Goal: Check status: Check status

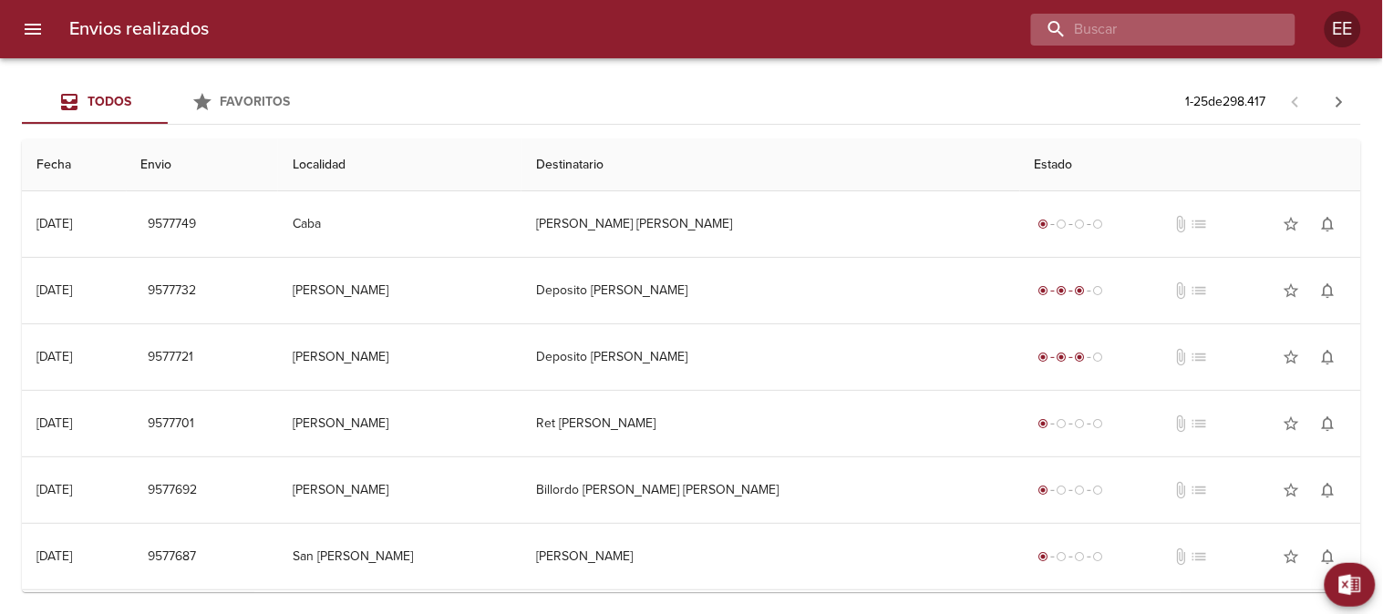
click at [1186, 22] on input "buscar" at bounding box center [1147, 30] width 233 height 32
paste input "[PERSON_NAME] [PERSON_NAME]"
type input "[PERSON_NAME] [PERSON_NAME]"
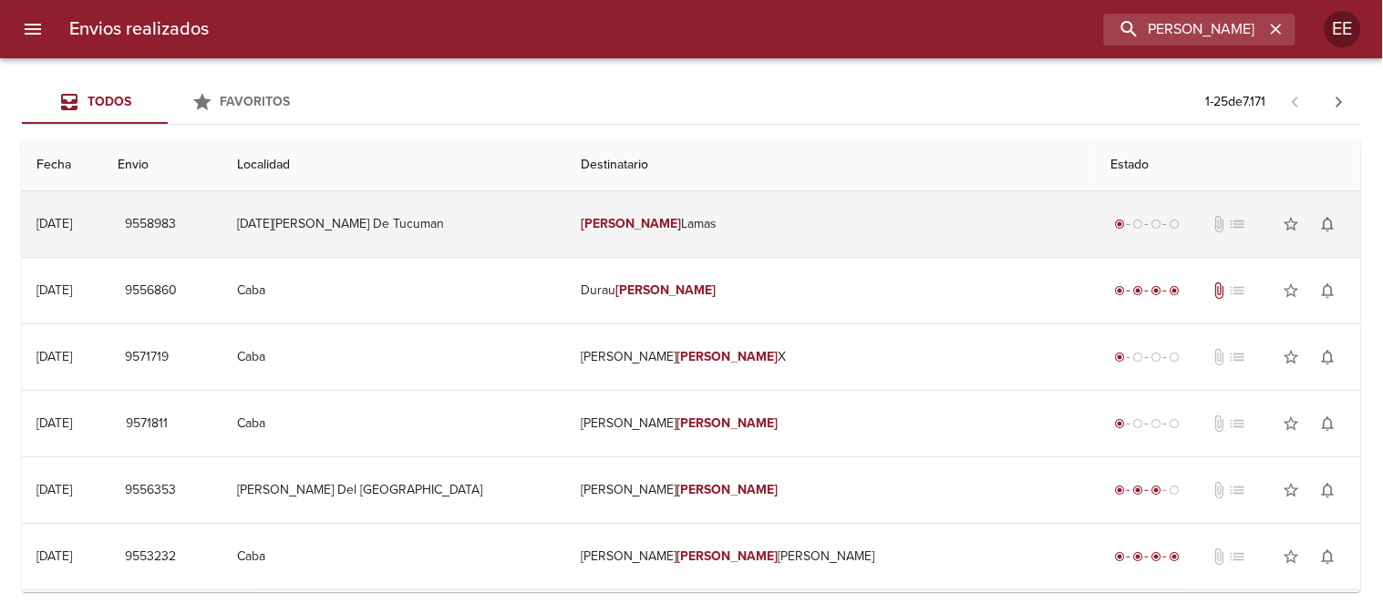
scroll to position [0, 0]
click at [566, 239] on td "[DATE][PERSON_NAME] De Tucuman" at bounding box center [394, 224] width 344 height 66
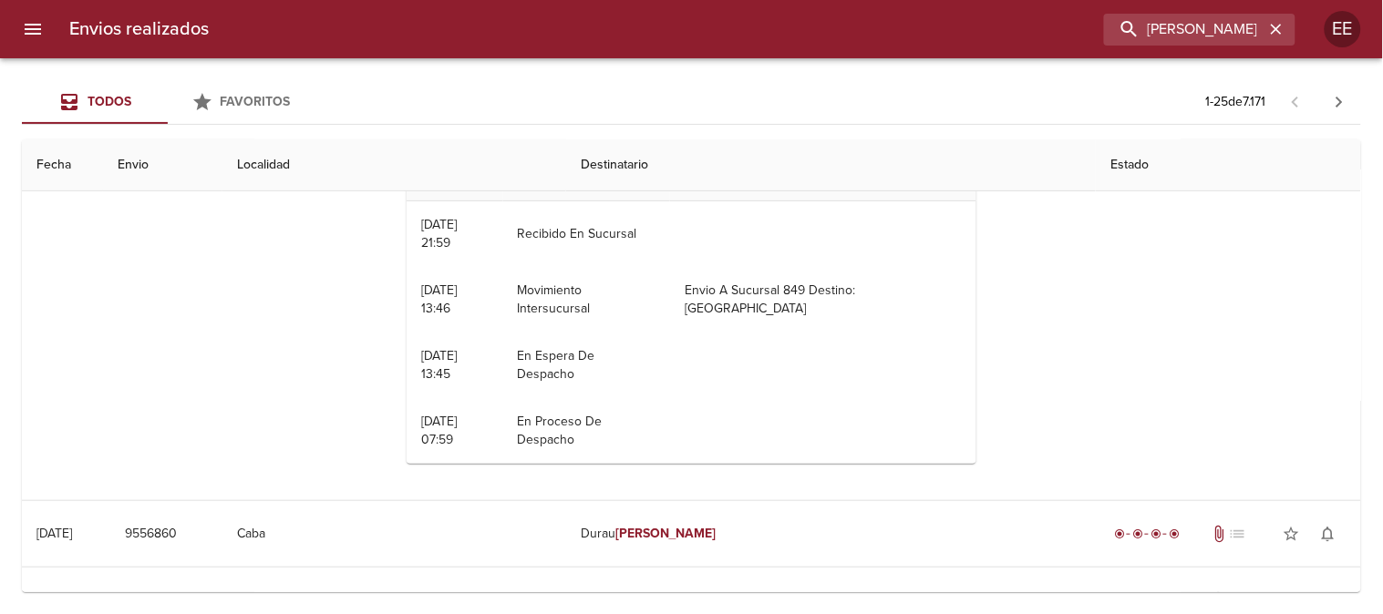
scroll to position [101, 0]
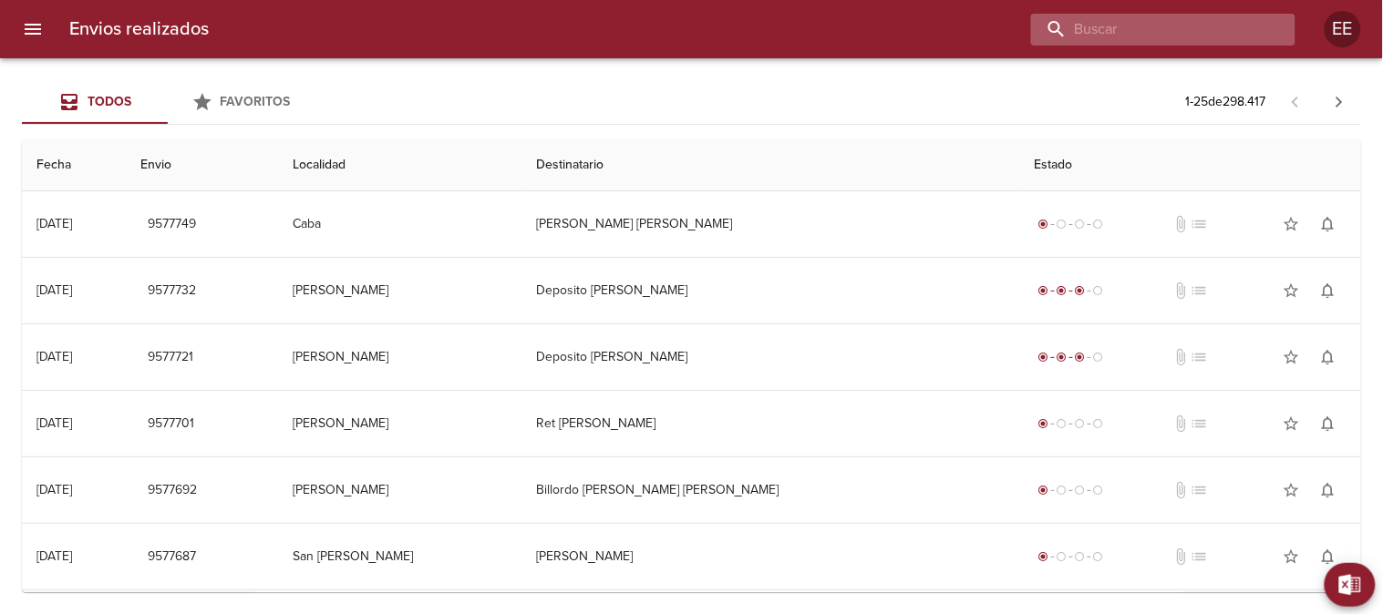
click at [1178, 34] on input "buscar" at bounding box center [1147, 30] width 233 height 32
paste input "Marina Sarchi"
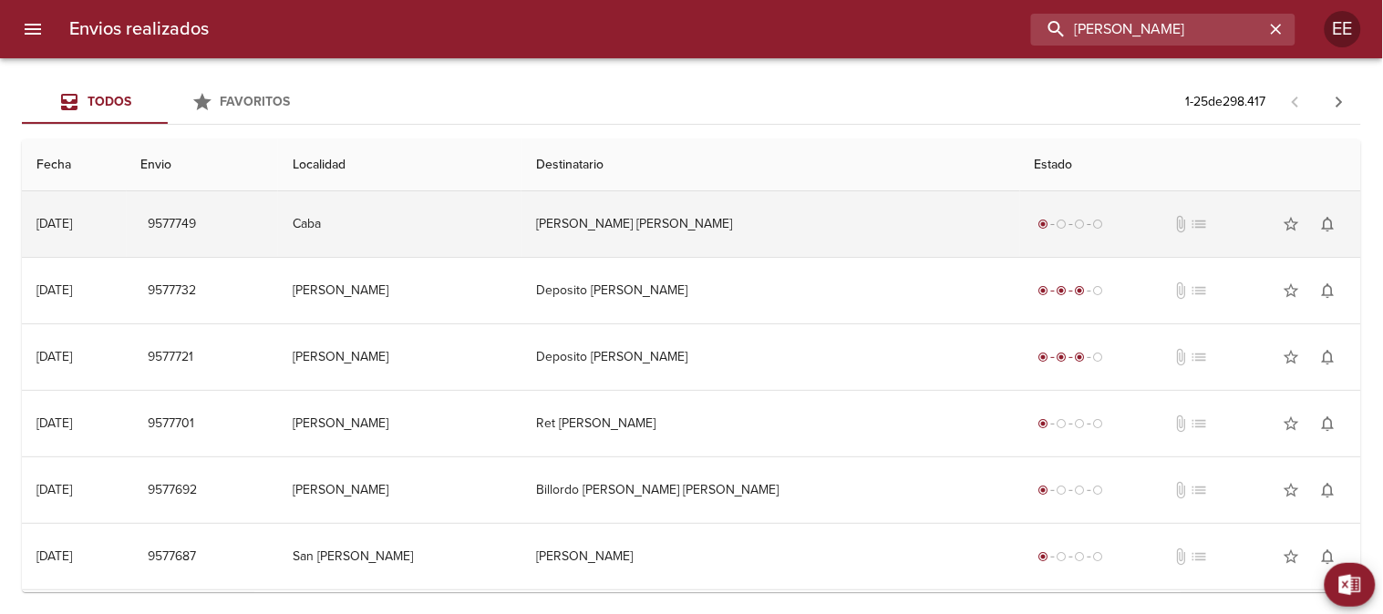
type input "Marina Sarchi"
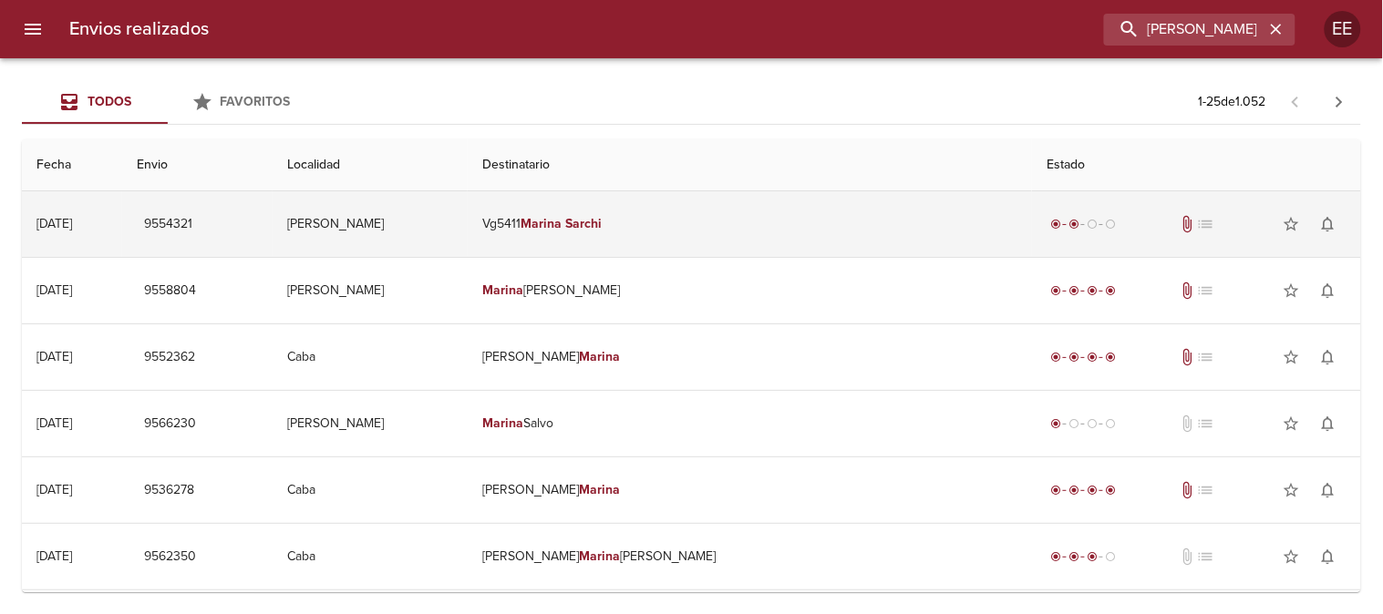
click at [835, 241] on td "Vg5411 Marina Sarchi" at bounding box center [750, 224] width 564 height 66
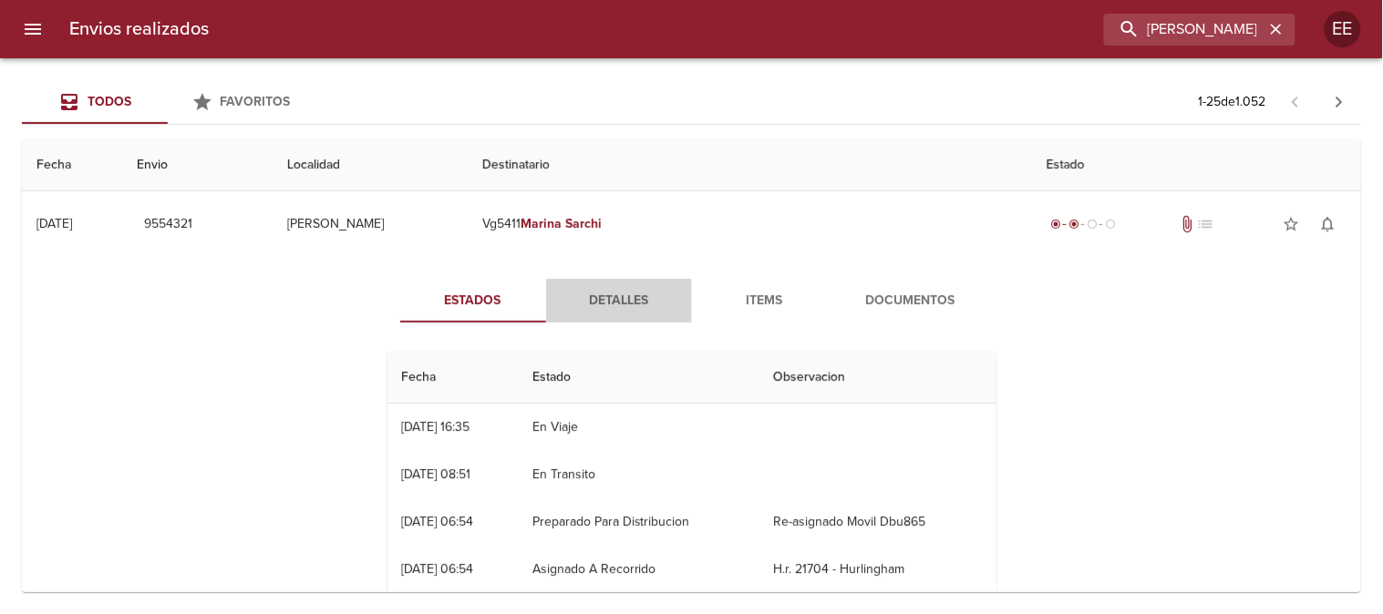
click at [614, 302] on span "Detalles" at bounding box center [619, 301] width 124 height 23
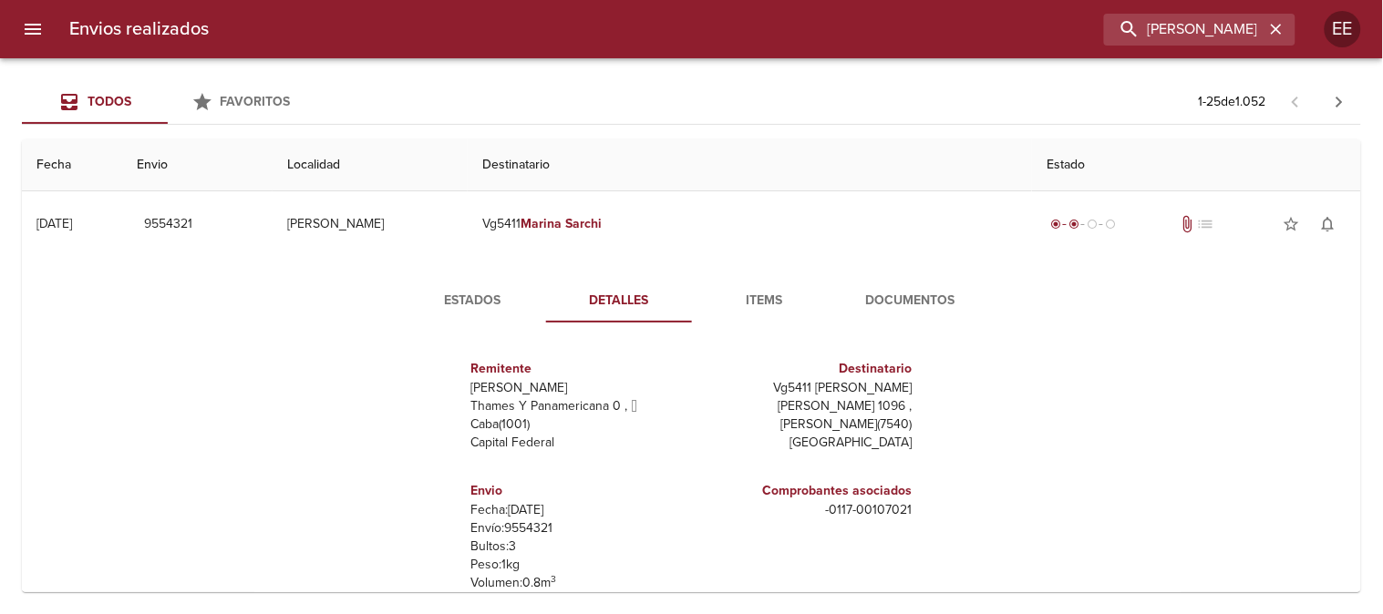
click at [450, 293] on span "Estados" at bounding box center [473, 301] width 124 height 23
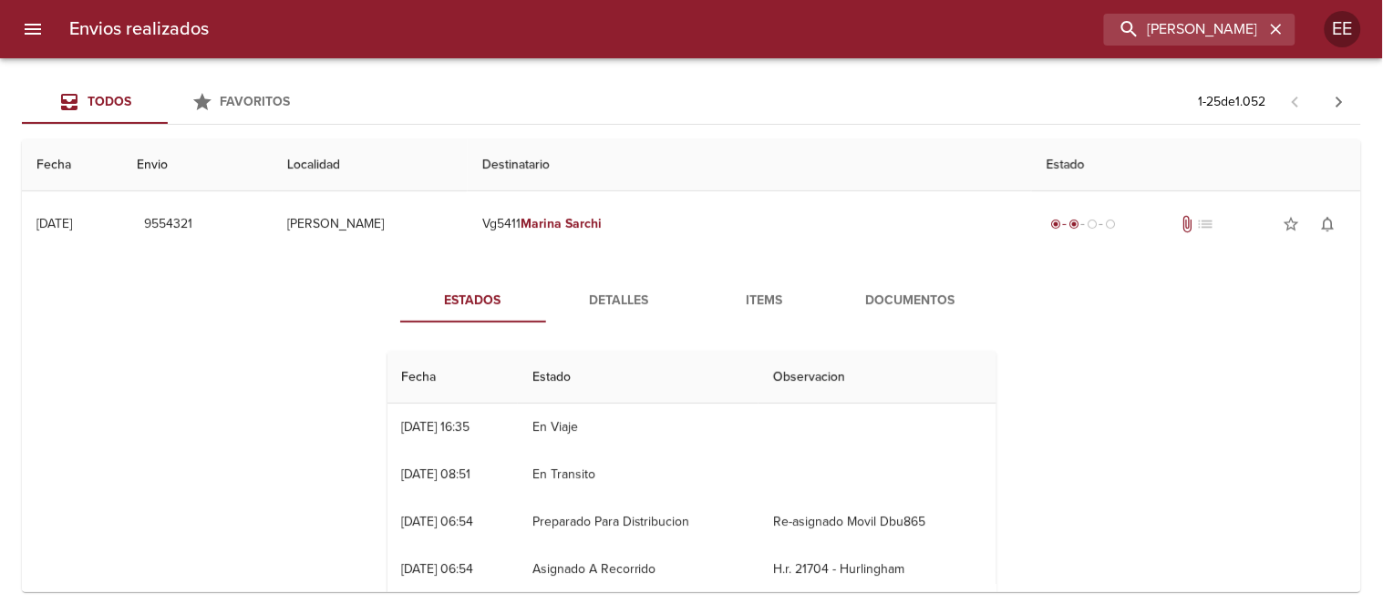
click at [606, 296] on span "Detalles" at bounding box center [619, 301] width 124 height 23
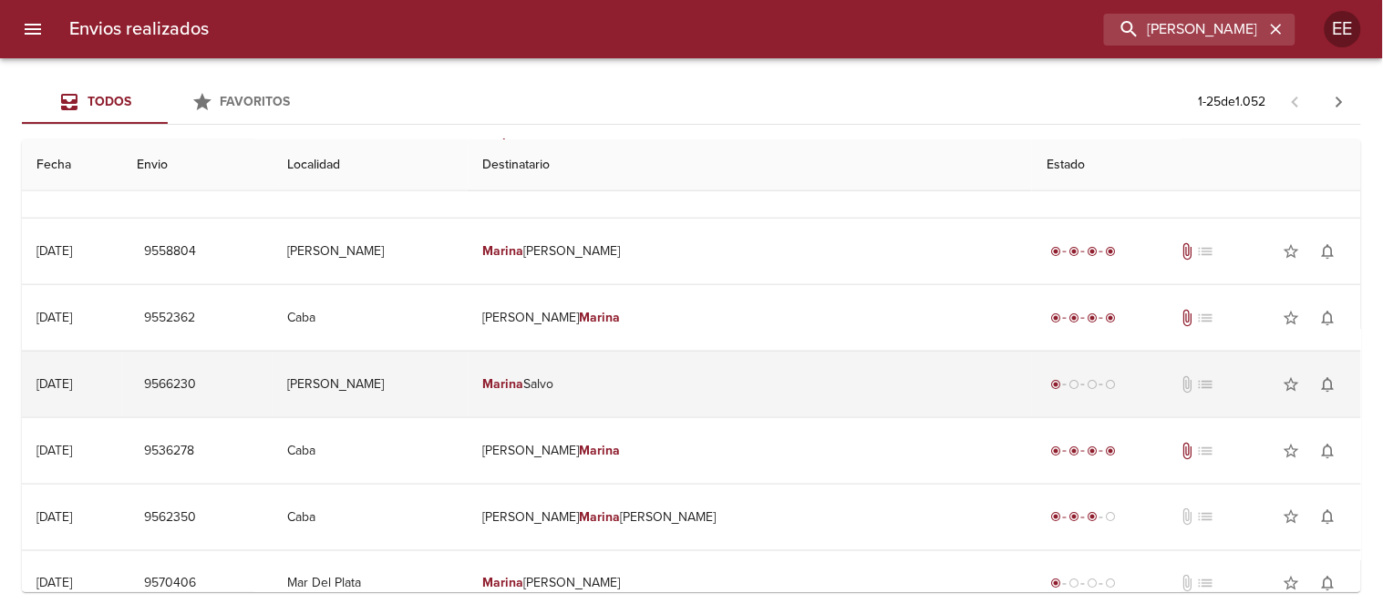
scroll to position [202, 0]
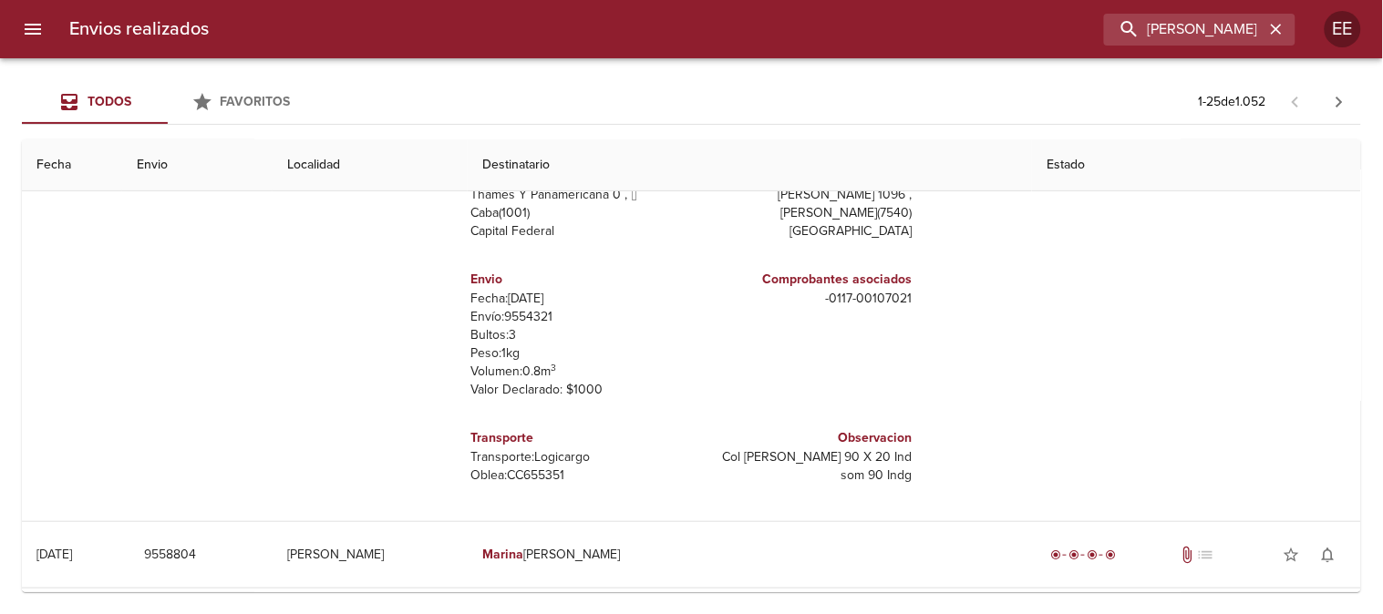
click at [518, 475] on p "Oblea: CC655351" at bounding box center [577, 476] width 213 height 18
copy p "CC655351"
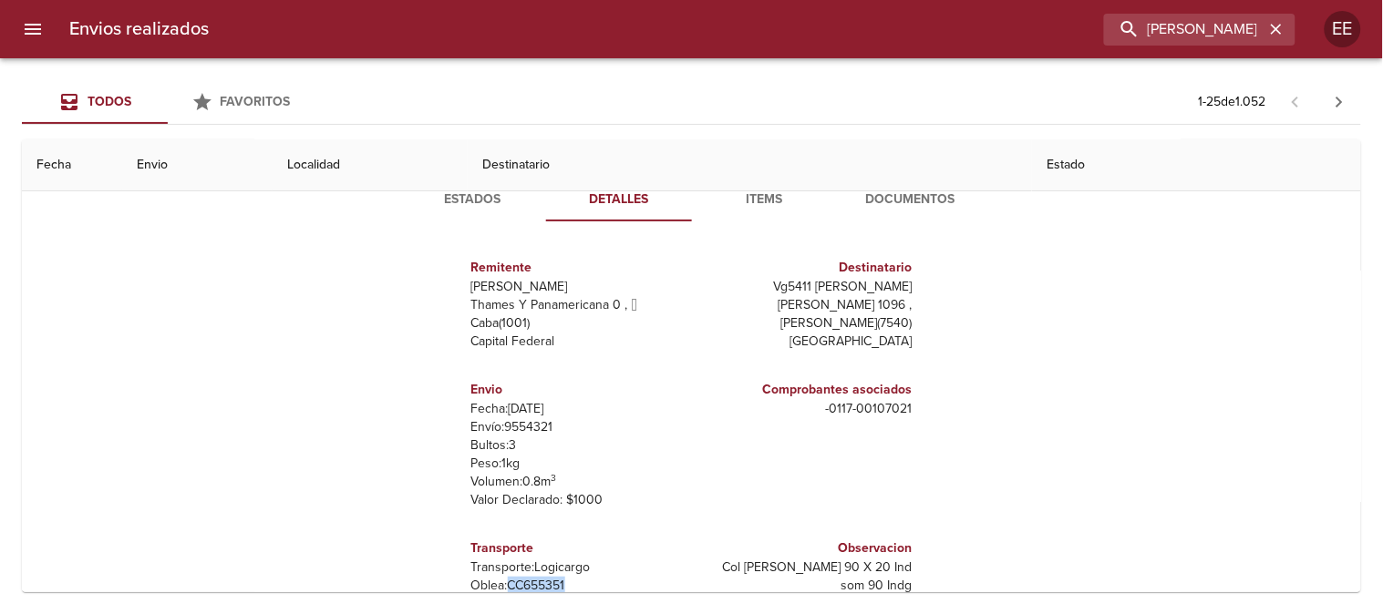
scroll to position [0, 0]
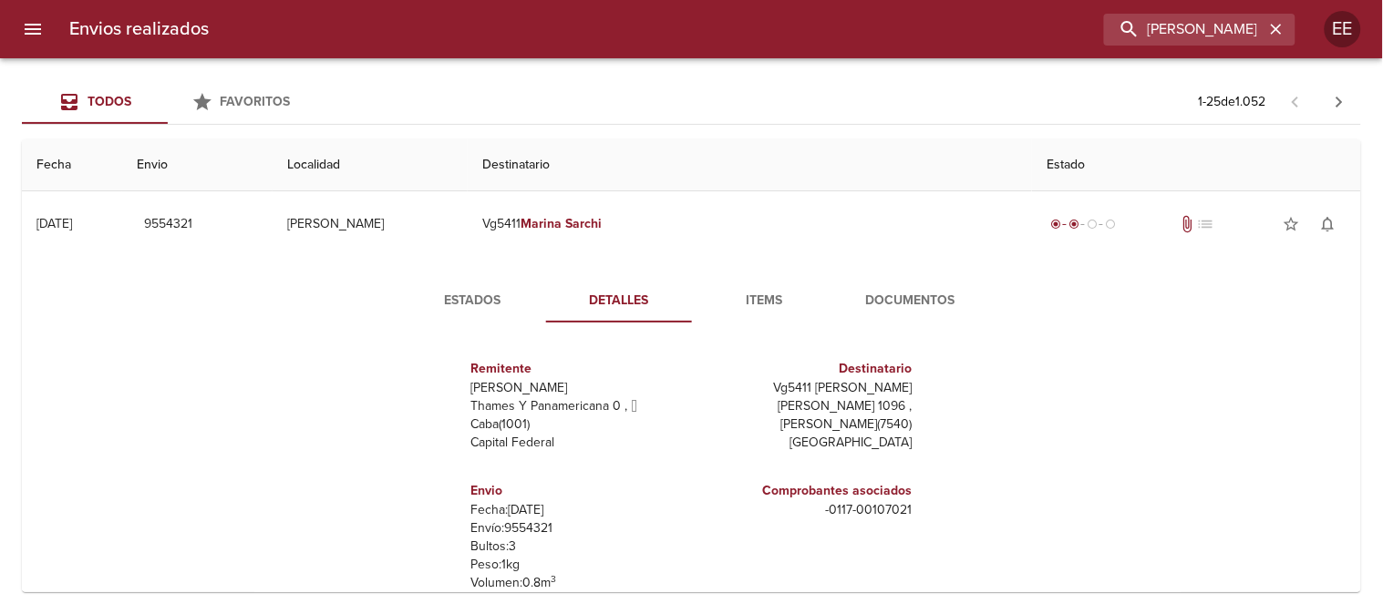
click at [451, 301] on span "Estados" at bounding box center [473, 301] width 124 height 23
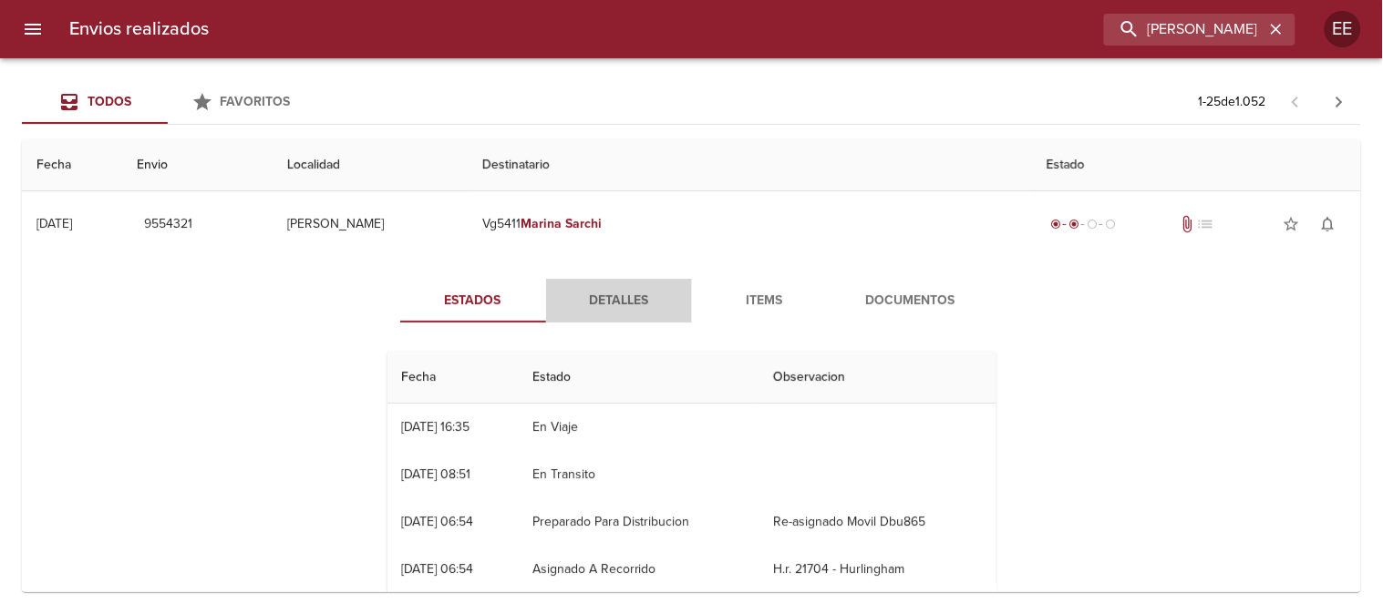
click at [625, 294] on span "Detalles" at bounding box center [619, 301] width 124 height 23
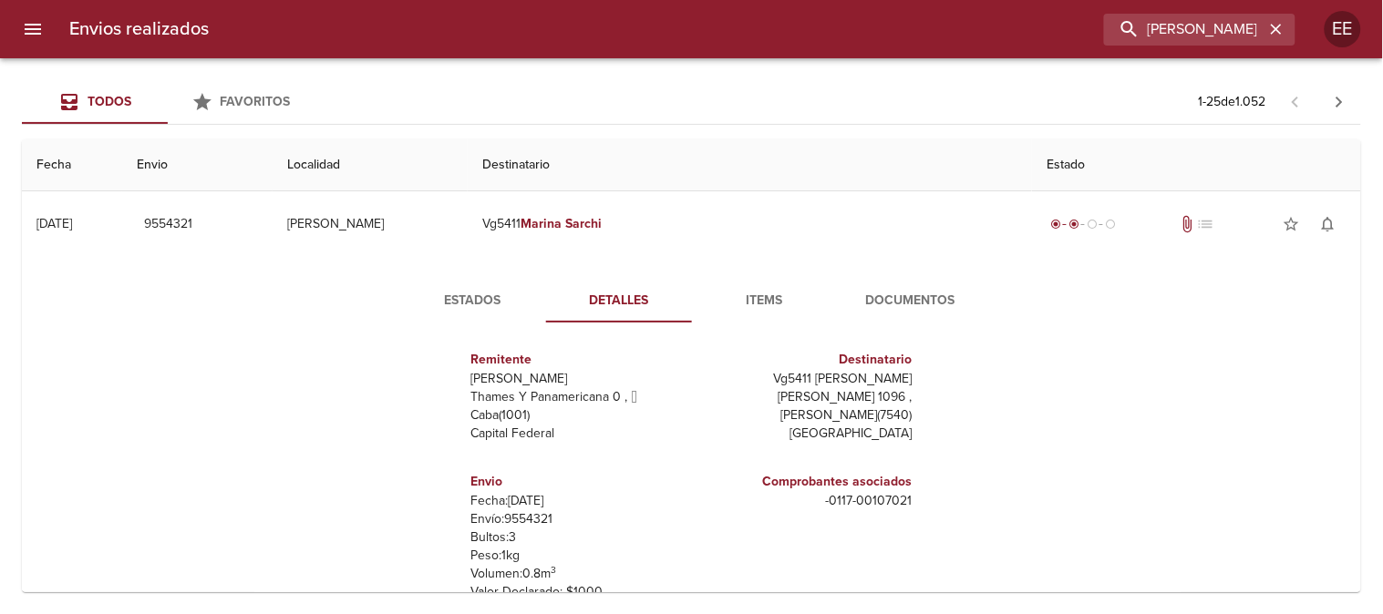
scroll to position [304, 0]
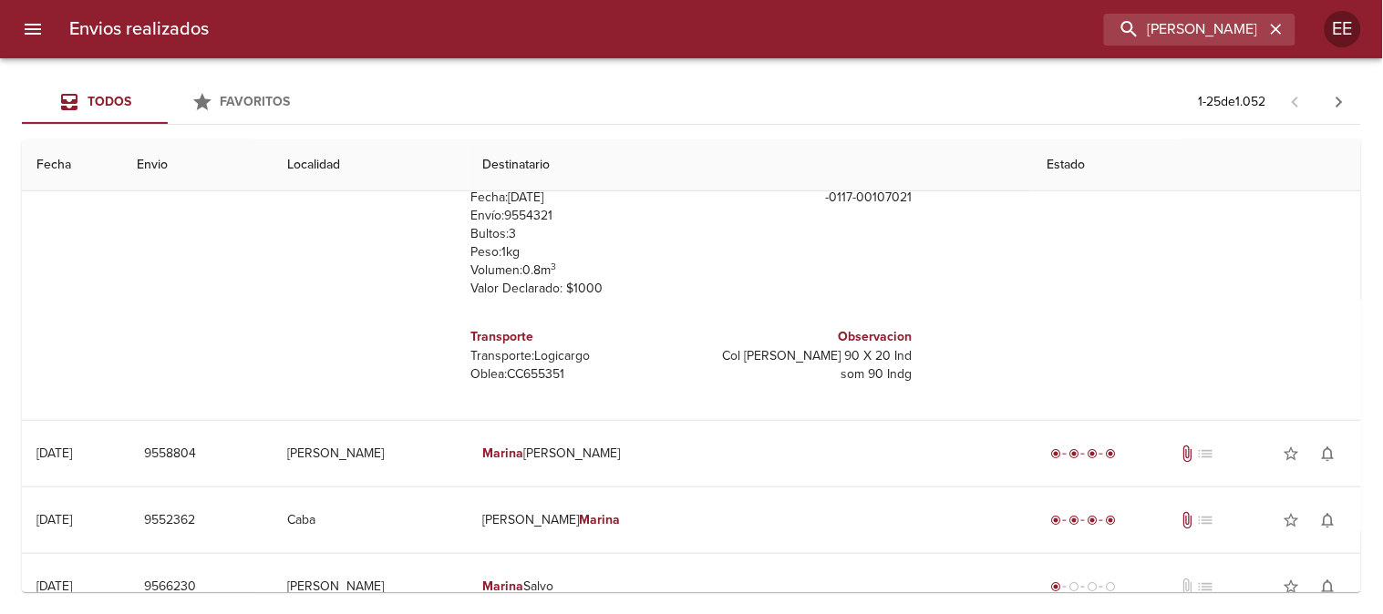
click at [523, 372] on p "Oblea: CC655351" at bounding box center [577, 375] width 213 height 18
copy p "CC655351"
click at [1277, 20] on icon "button" at bounding box center [1276, 29] width 18 height 18
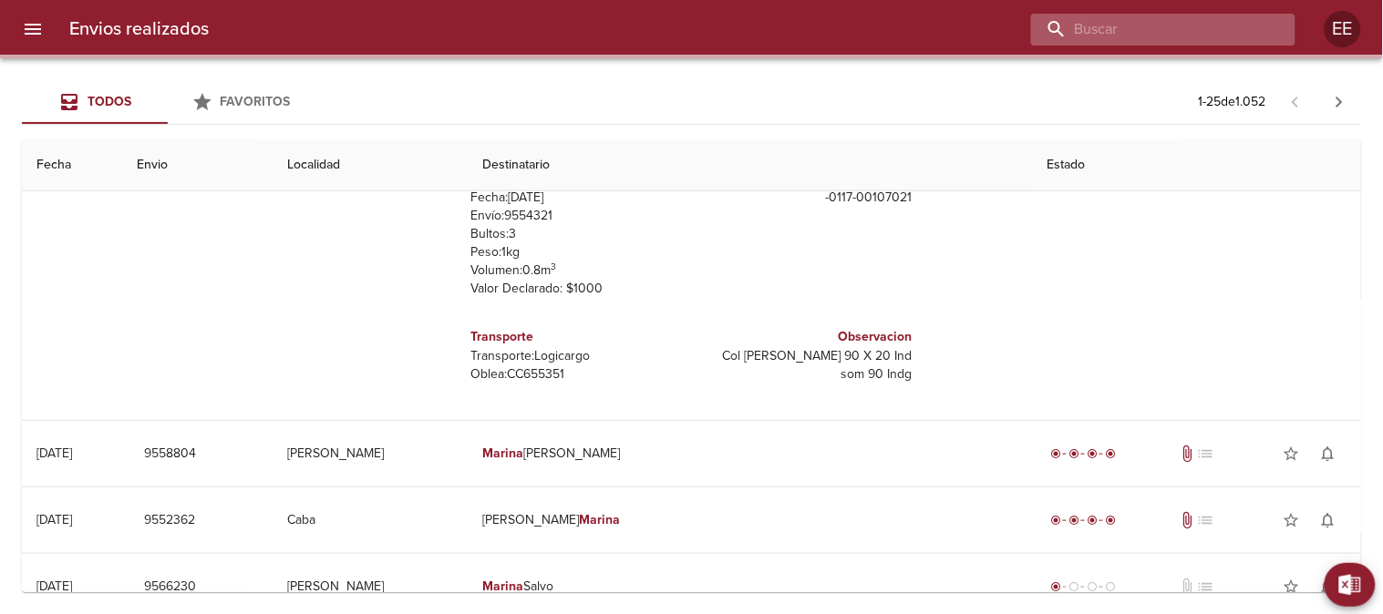
click at [1161, 26] on input "buscar" at bounding box center [1147, 30] width 233 height 32
paste input "NELSON FLORES"
type input "NELSON FLORES"
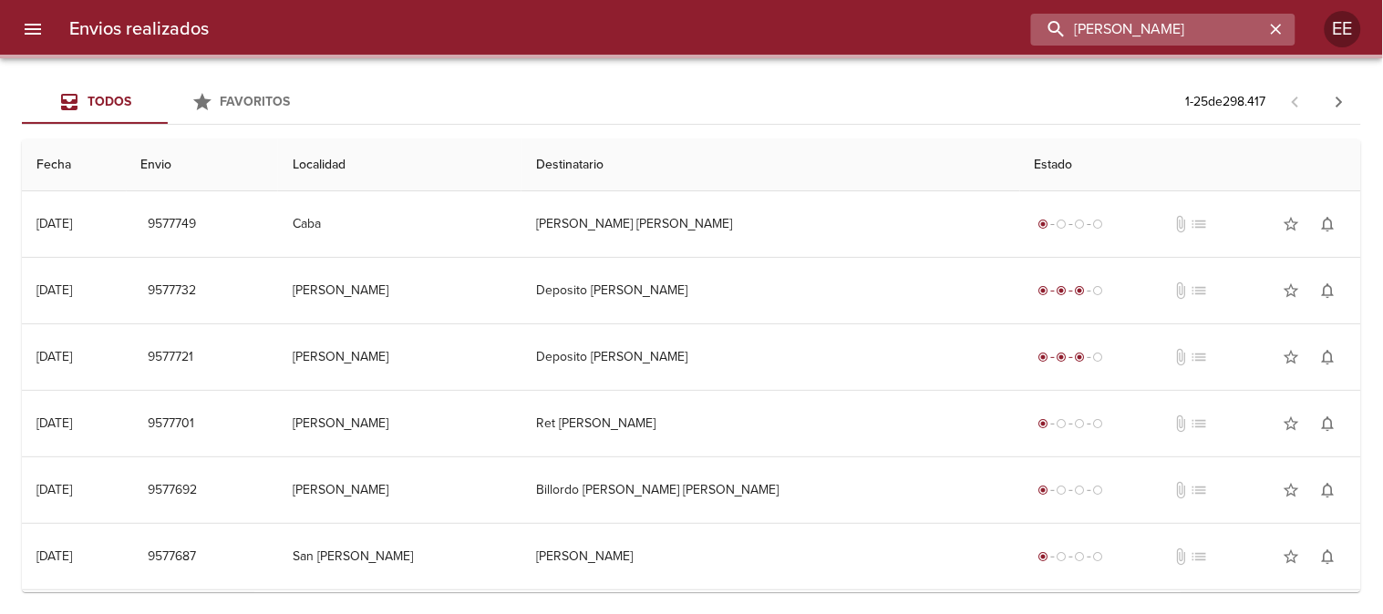
scroll to position [0, 0]
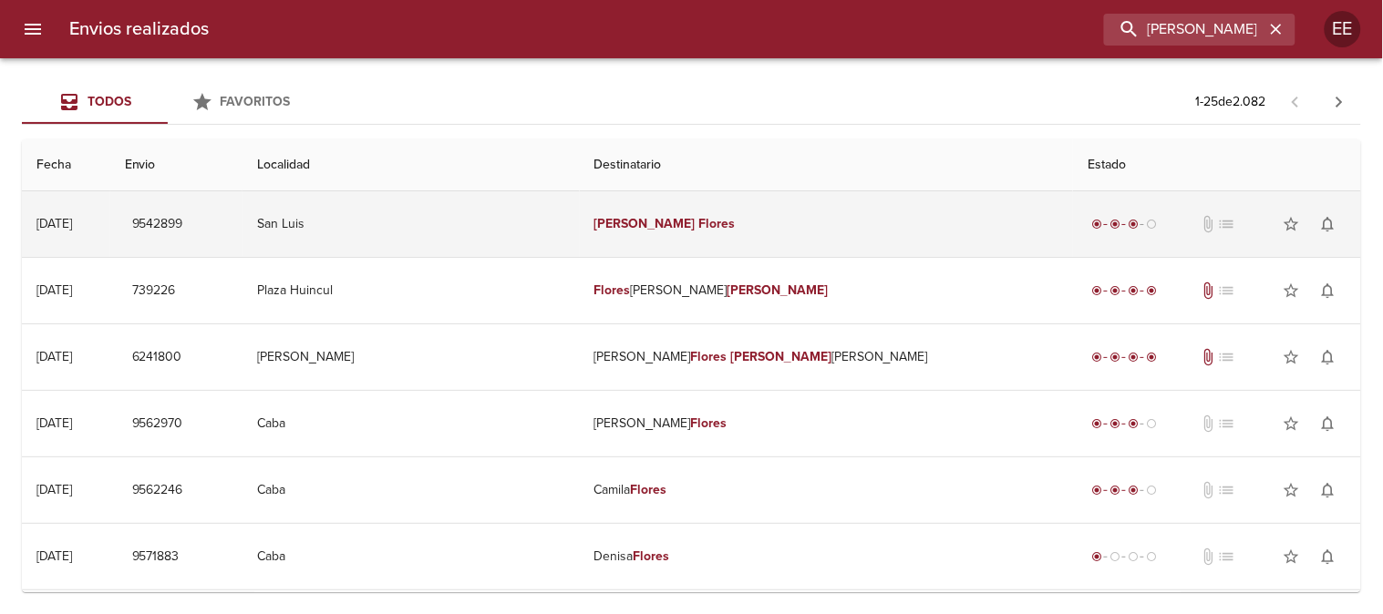
click at [779, 233] on td "Nelson Flores" at bounding box center [827, 224] width 494 height 66
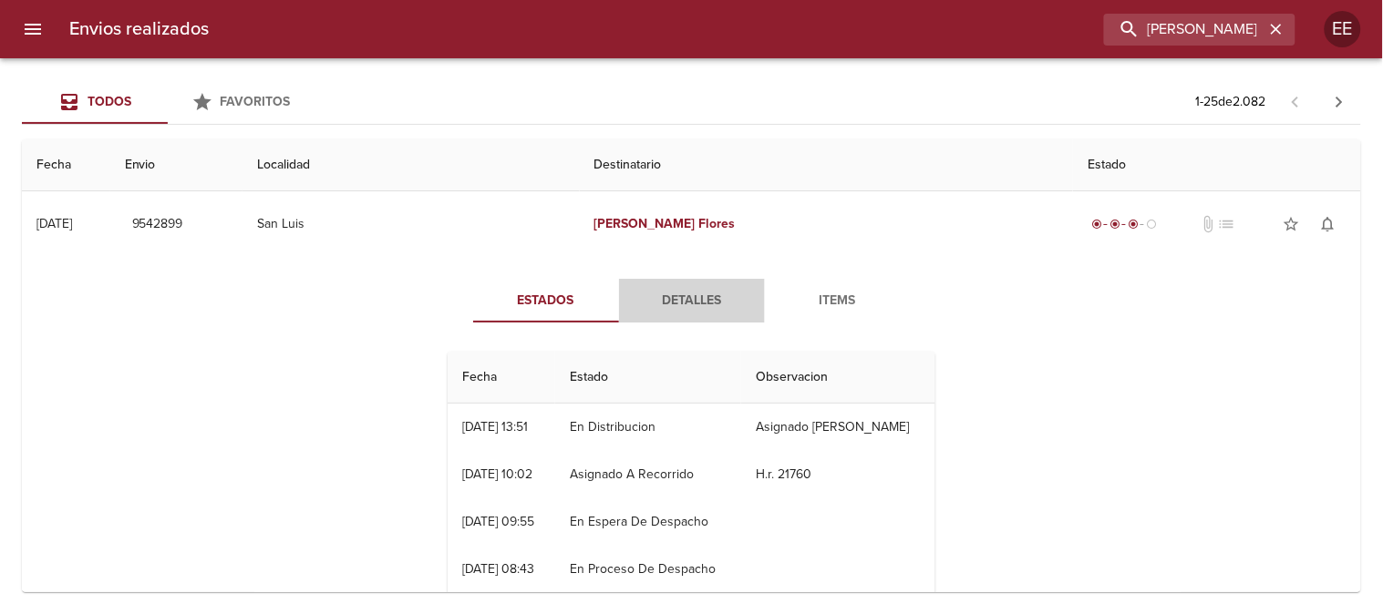
click at [691, 290] on span "Detalles" at bounding box center [692, 301] width 124 height 23
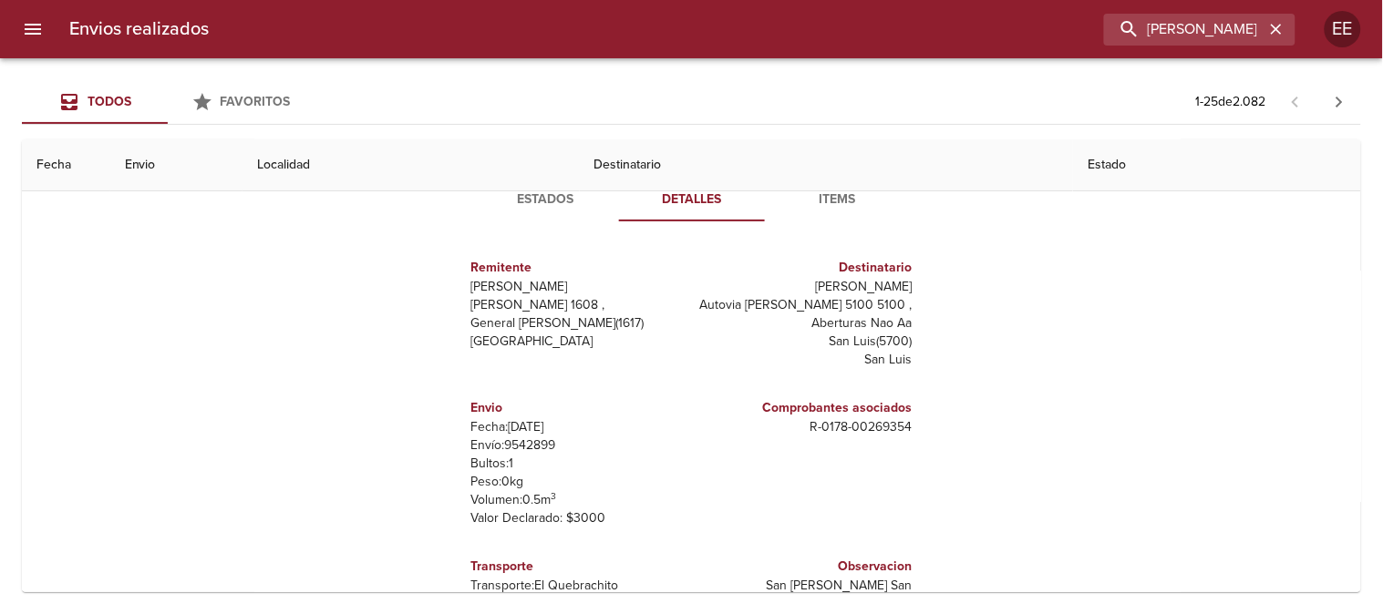
click at [525, 191] on th "Localidad" at bounding box center [411, 165] width 336 height 52
click at [532, 199] on span "Estados" at bounding box center [546, 200] width 124 height 23
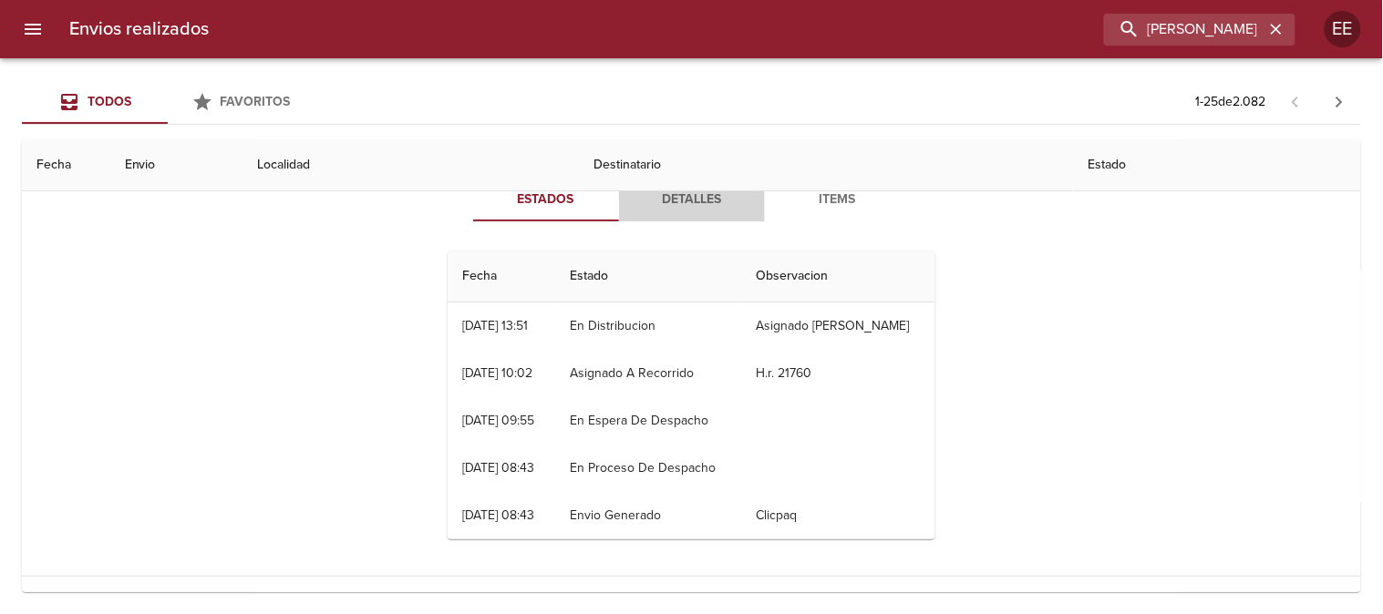
click at [693, 207] on span "Detalles" at bounding box center [692, 200] width 124 height 23
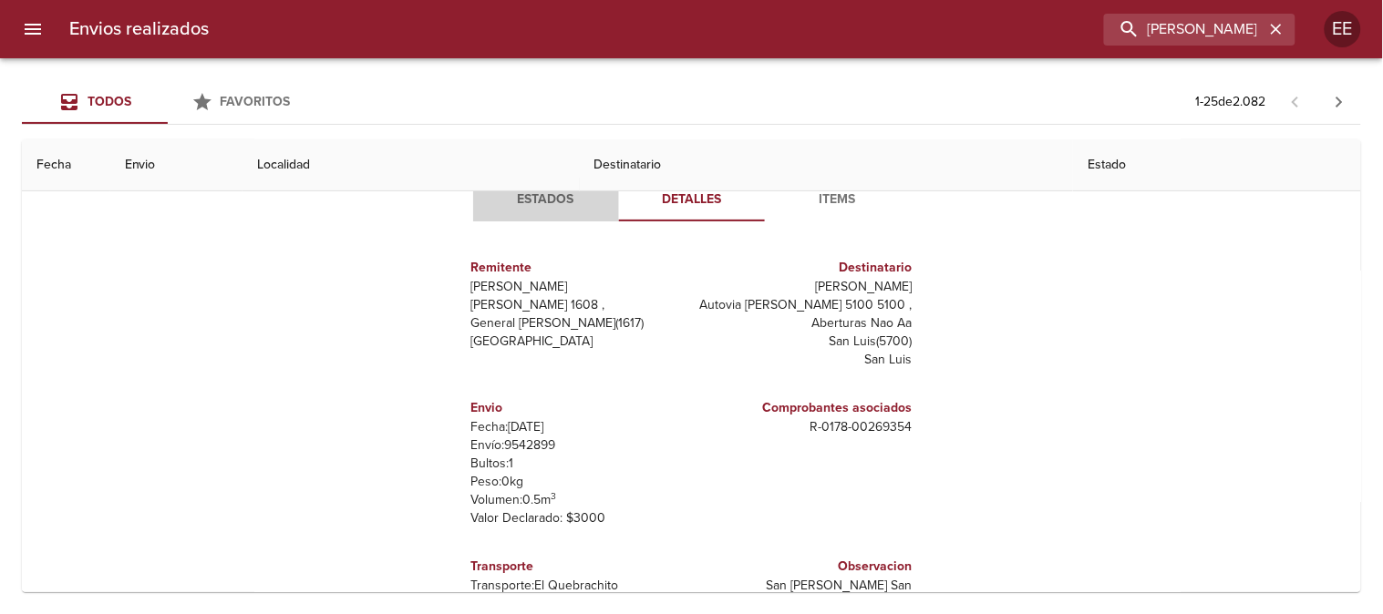
click at [535, 212] on button "Estados" at bounding box center [546, 200] width 146 height 44
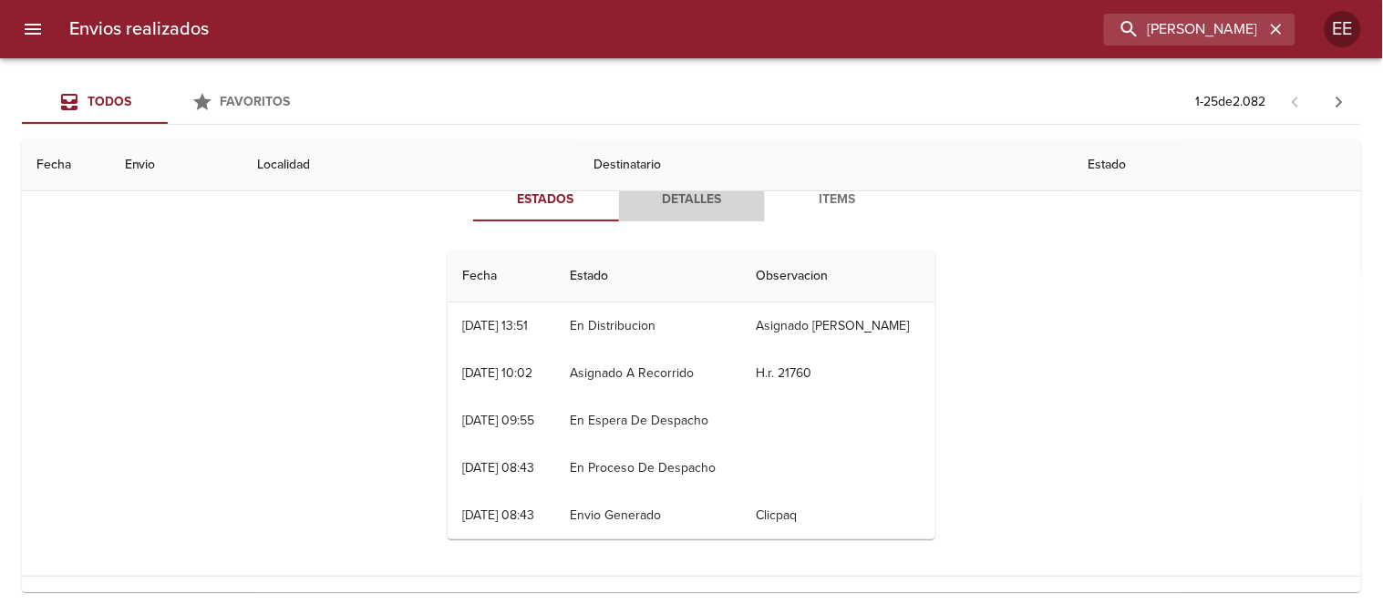
click at [691, 206] on span "Detalles" at bounding box center [692, 200] width 124 height 23
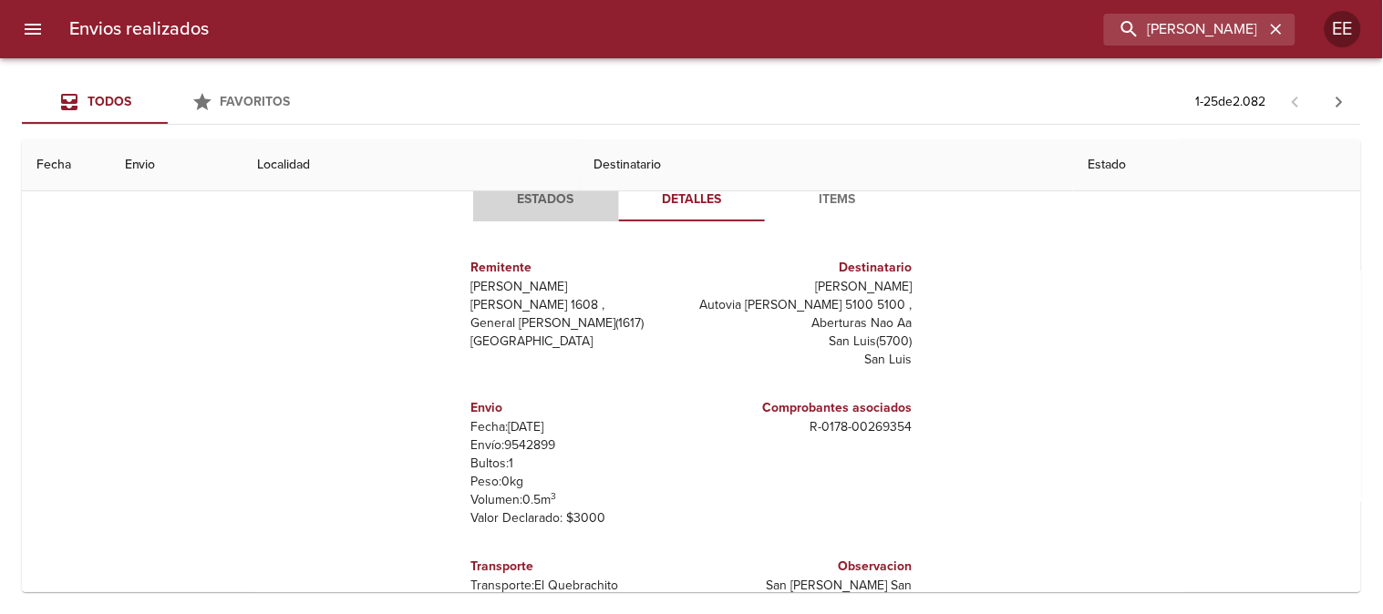
click at [548, 193] on span "Estados" at bounding box center [546, 200] width 124 height 23
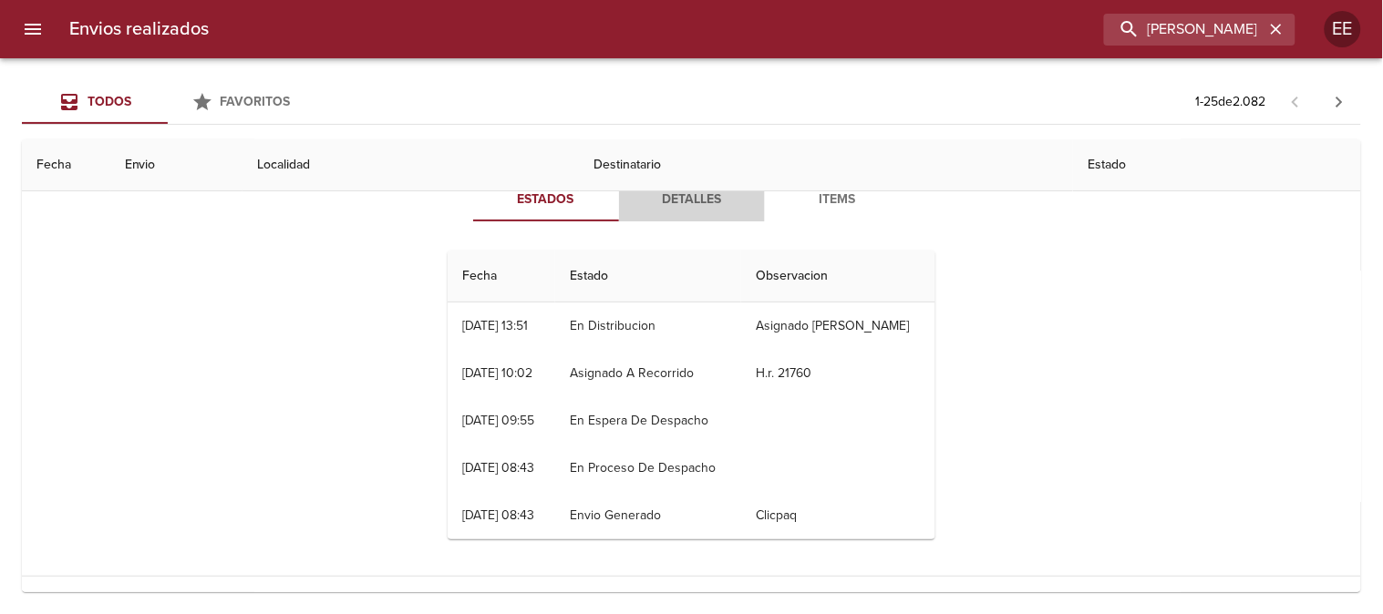
click at [653, 197] on span "Detalles" at bounding box center [692, 200] width 124 height 23
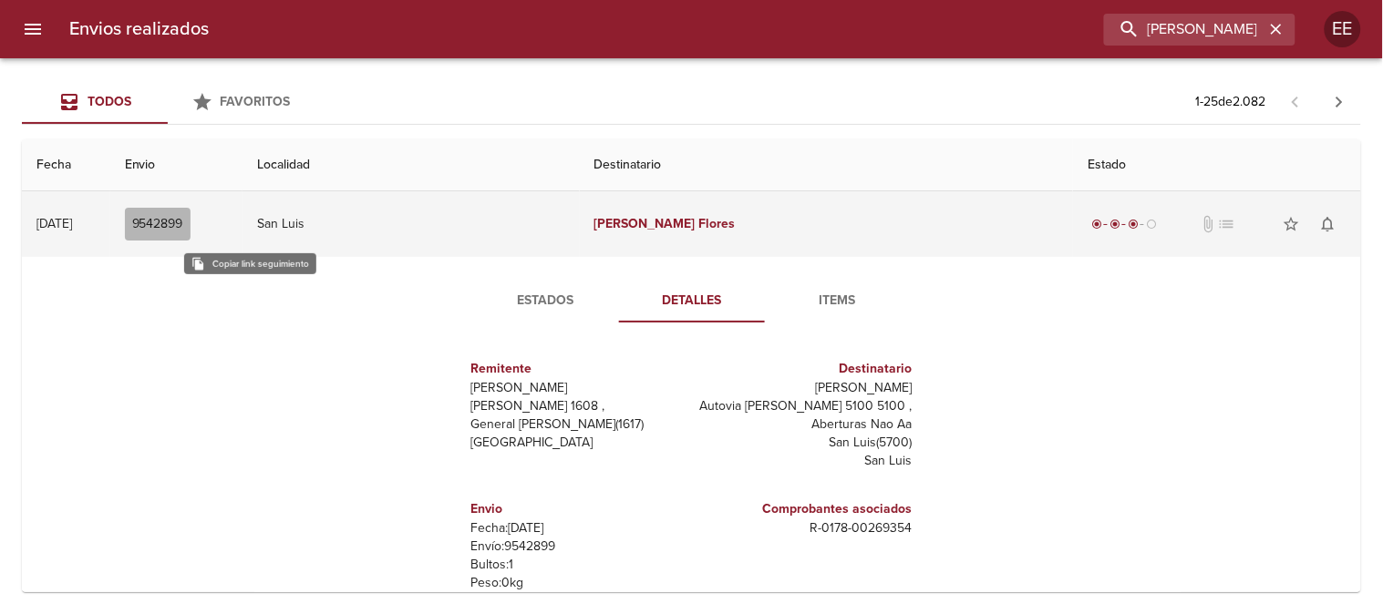
click at [183, 222] on span "9542899" at bounding box center [157, 224] width 51 height 23
click at [183, 224] on span "9542899" at bounding box center [157, 224] width 51 height 23
